Goal: Find specific page/section: Find specific page/section

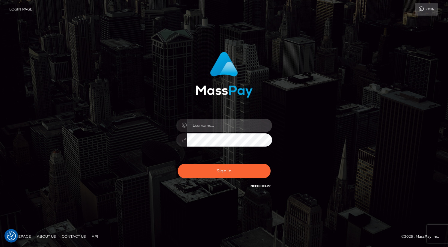
click at [234, 125] on input "text" at bounding box center [229, 125] width 85 height 13
type input "oli.fanvue"
click at [207, 132] on input "text" at bounding box center [229, 125] width 85 height 13
click at [224, 129] on input "text" at bounding box center [229, 125] width 85 height 13
type input "oli.fanvue"
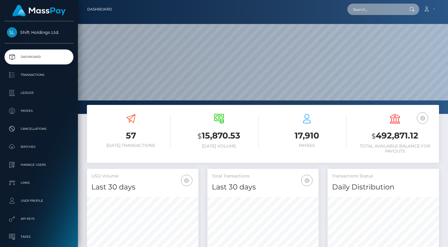
click at [369, 12] on input "text" at bounding box center [375, 9] width 56 height 11
paste input "noelleeaston@gmail.com"
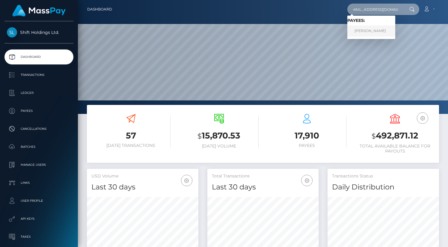
type input "noelleeaston@gmail.com"
click at [369, 29] on link "Mattison Lee" at bounding box center [371, 30] width 48 height 11
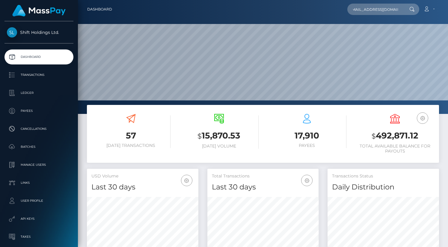
scroll to position [0, 0]
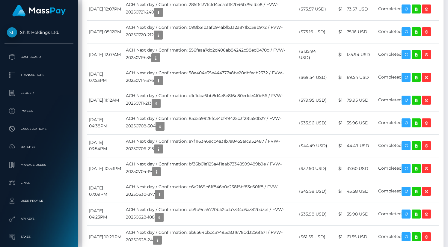
scroll to position [1663, 0]
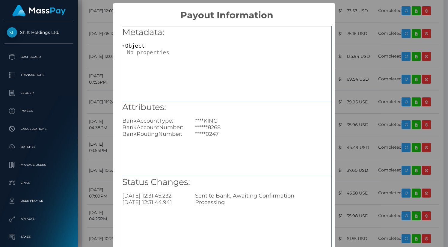
click at [366, 28] on div "× Payout Information Metadata: Object Attributes: BankAccountType: ****KING Ban…" at bounding box center [224, 123] width 448 height 247
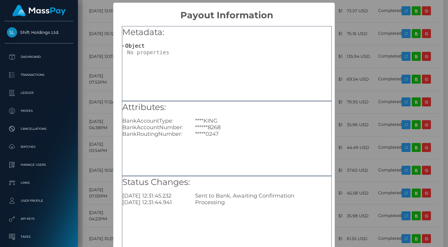
click at [346, 49] on div "× Payout Information Metadata: Object Attributes: BankAccountType: ****KING Ban…" at bounding box center [224, 123] width 448 height 247
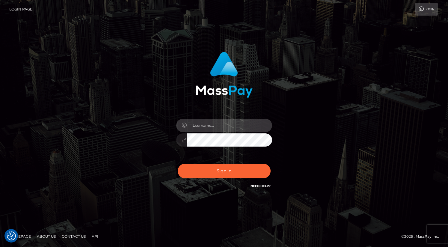
click at [224, 124] on input "text" at bounding box center [229, 125] width 85 height 13
type input "oli.fanvue"
click at [207, 122] on input "text" at bounding box center [229, 125] width 85 height 13
type input "oli.fanvue"
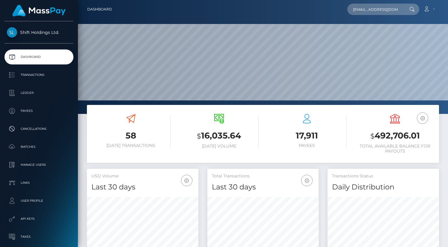
scroll to position [0, 11]
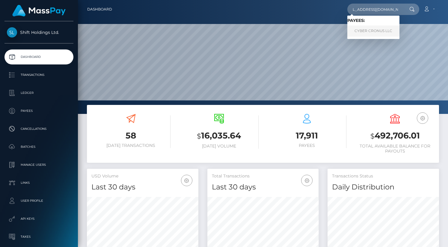
type input "cronustheleader@gmail.com"
click at [378, 30] on link "CYBER CRONUS LLC" at bounding box center [373, 30] width 52 height 11
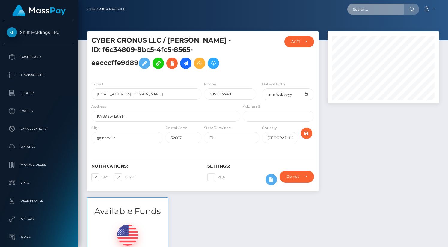
click at [371, 10] on input "text" at bounding box center [375, 9] width 56 height 11
paste input "[EMAIL_ADDRESS][DOMAIN_NAME]"
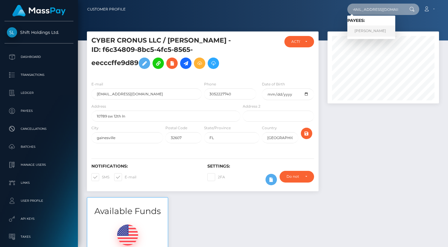
type input "[EMAIL_ADDRESS][DOMAIN_NAME]"
click at [370, 30] on link "Mattison Lee" at bounding box center [371, 30] width 48 height 11
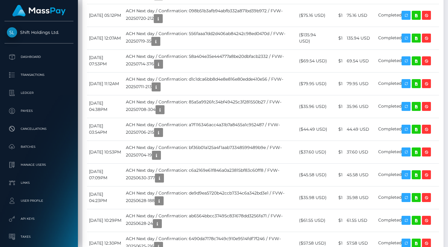
scroll to position [1686, 0]
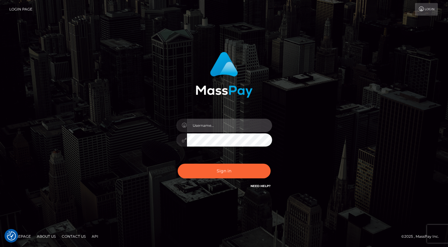
click at [232, 126] on input "text" at bounding box center [229, 125] width 85 height 13
type input "oli.fanvue"
click at [213, 125] on input "text" at bounding box center [229, 125] width 85 height 13
type input "oli.fanvue"
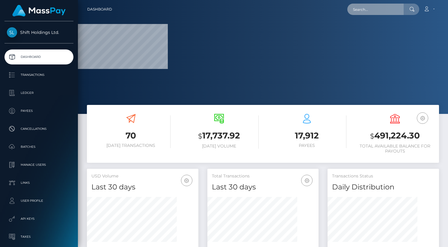
click at [376, 10] on input "text" at bounding box center [375, 9] width 56 height 11
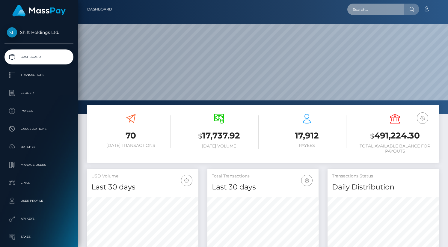
scroll to position [106, 111]
paste input "[EMAIL_ADDRESS][DOMAIN_NAME]"
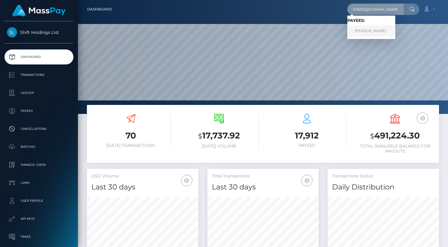
type input "[EMAIL_ADDRESS][DOMAIN_NAME]"
click at [366, 30] on link "ROCIO RODRIGUEZ" at bounding box center [371, 30] width 48 height 11
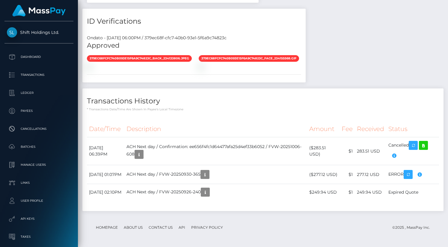
scroll to position [72, 111]
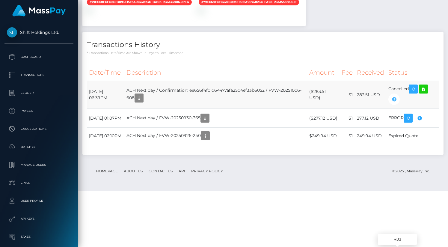
click at [396, 103] on icon "button" at bounding box center [393, 99] width 7 height 7
click at [143, 102] on icon "button" at bounding box center [138, 97] width 7 height 7
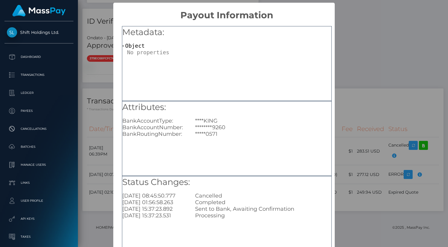
click at [378, 88] on div "× Payout Information Metadata: Object Attributes: BankAccountType: ****KING Ban…" at bounding box center [224, 123] width 448 height 247
